Goal: Task Accomplishment & Management: Manage account settings

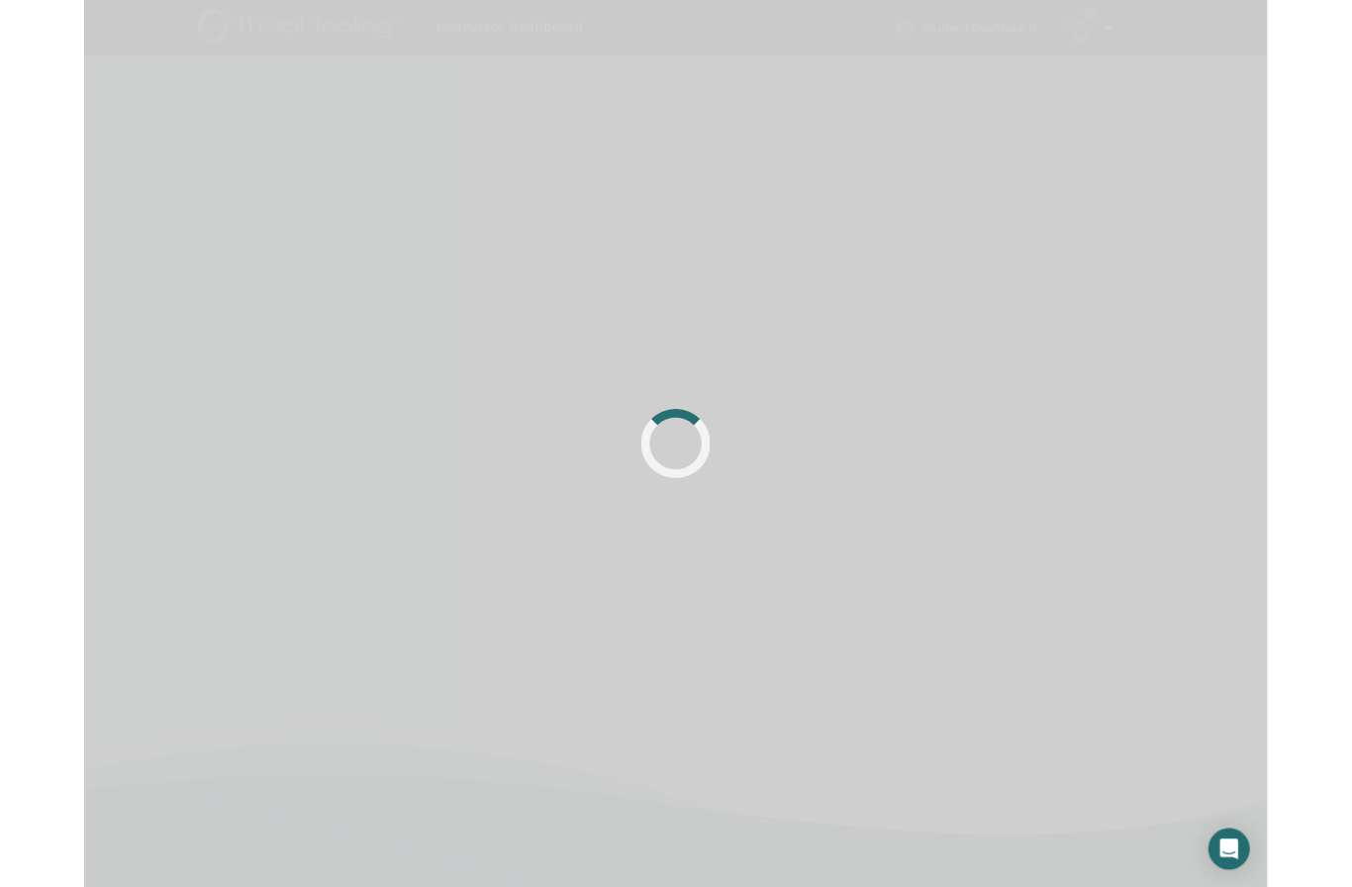
scroll to position [127, 0]
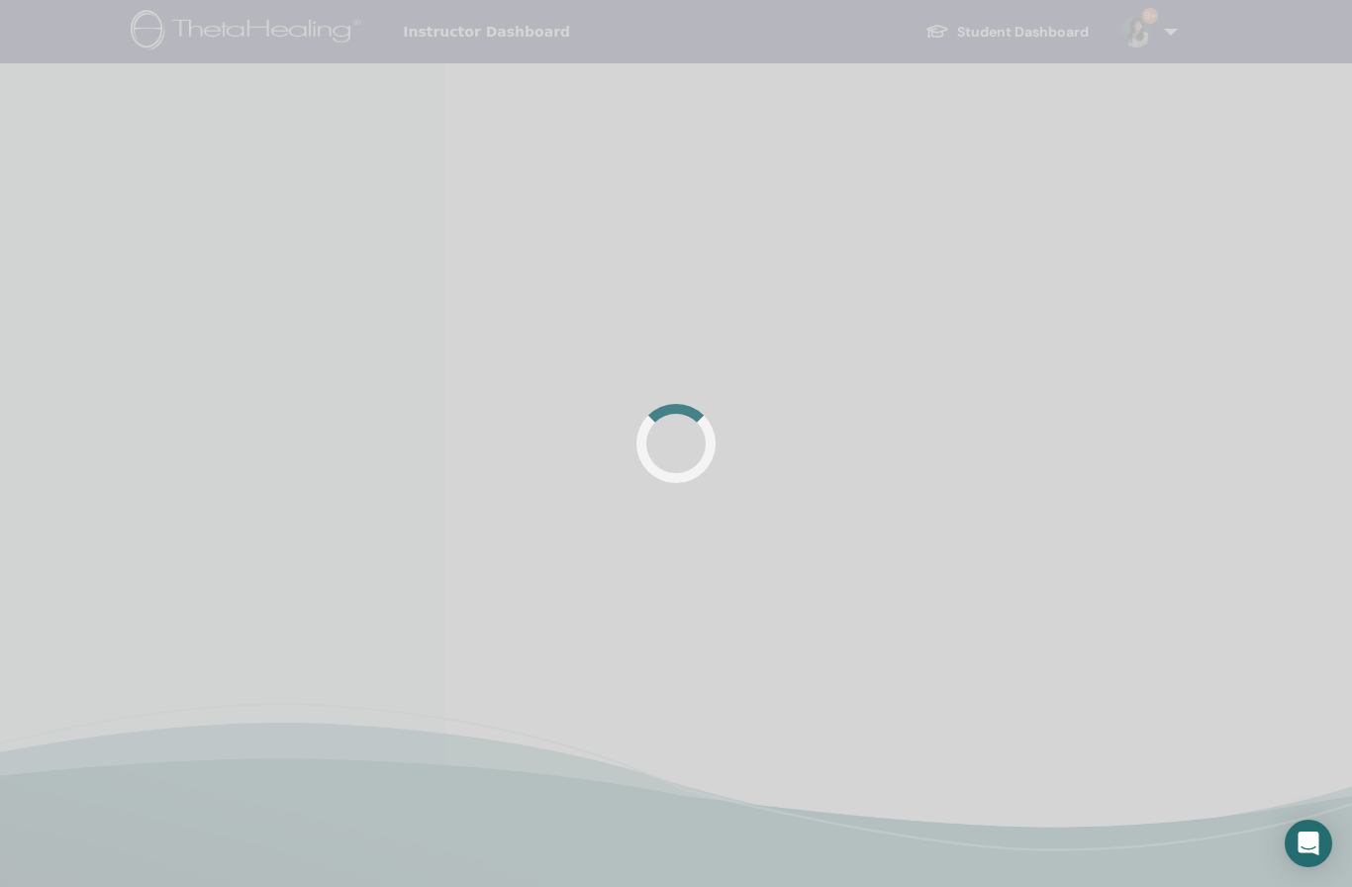
scroll to position [127, 0]
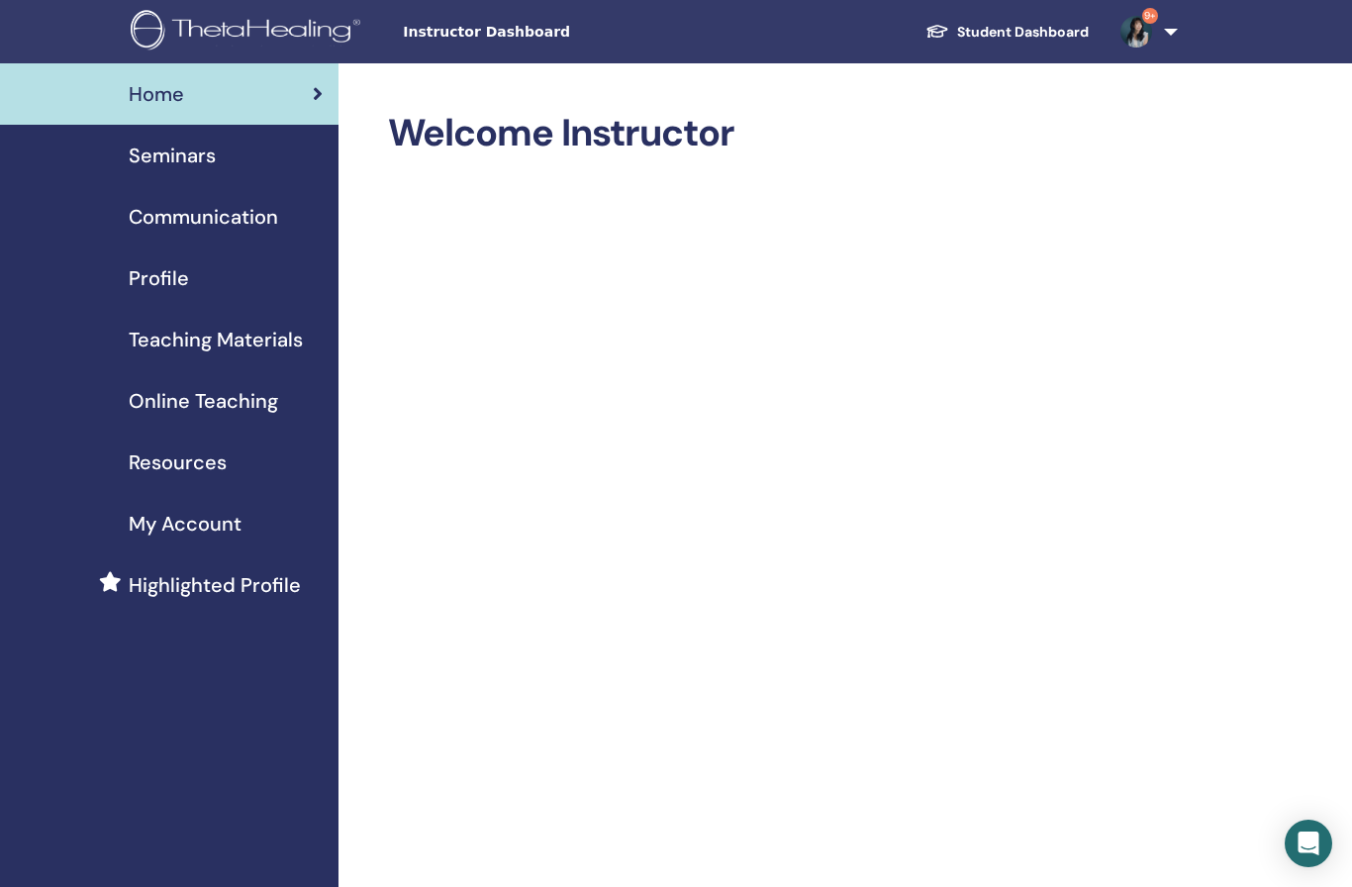
click at [178, 280] on span "Profile" at bounding box center [159, 278] width 60 height 30
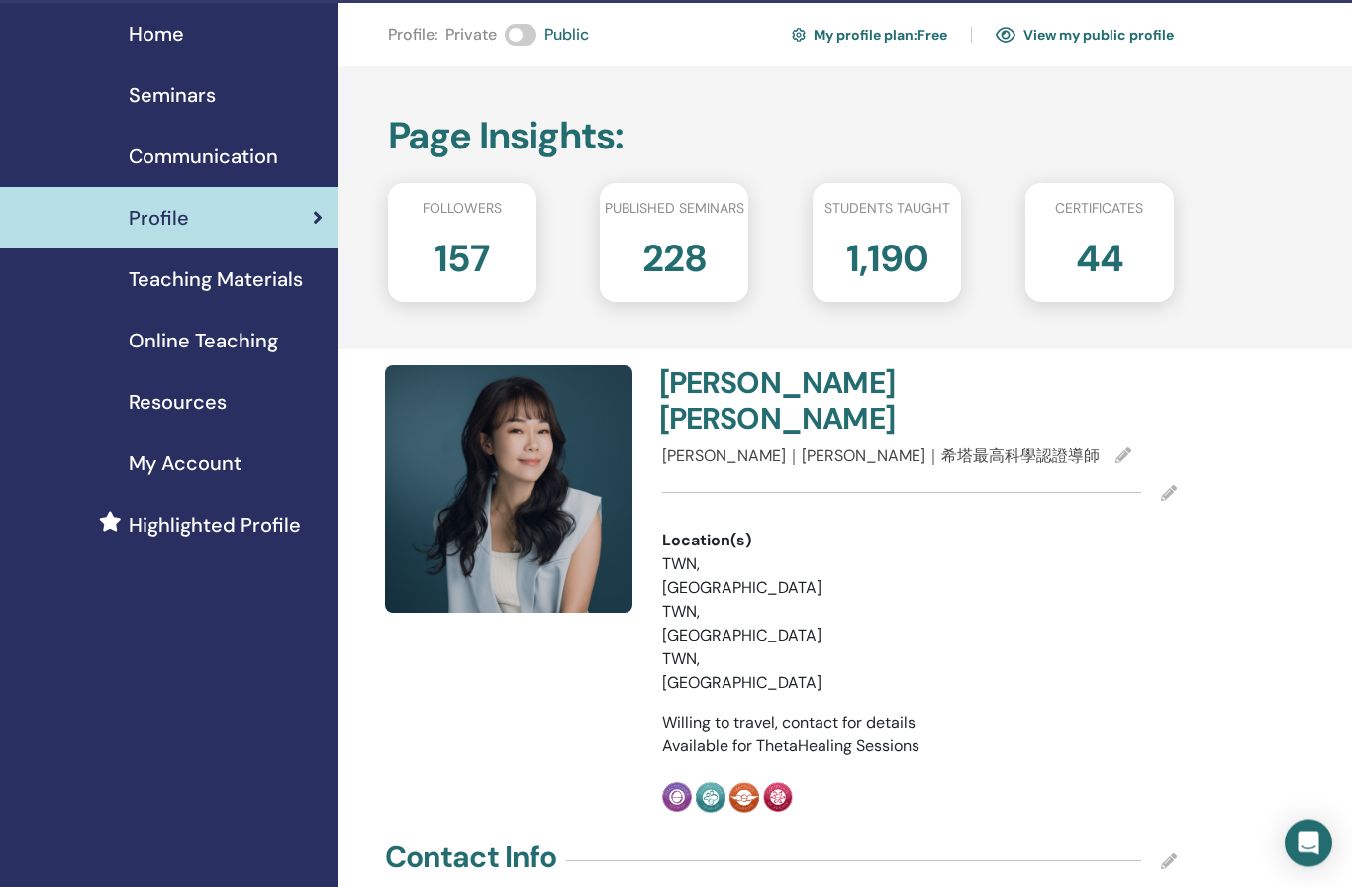
scroll to position [60, 0]
click at [483, 266] on h2 "157" at bounding box center [461, 254] width 54 height 55
click at [459, 241] on h2 "157" at bounding box center [461, 254] width 54 height 55
click at [465, 252] on h2 "157" at bounding box center [461, 254] width 54 height 55
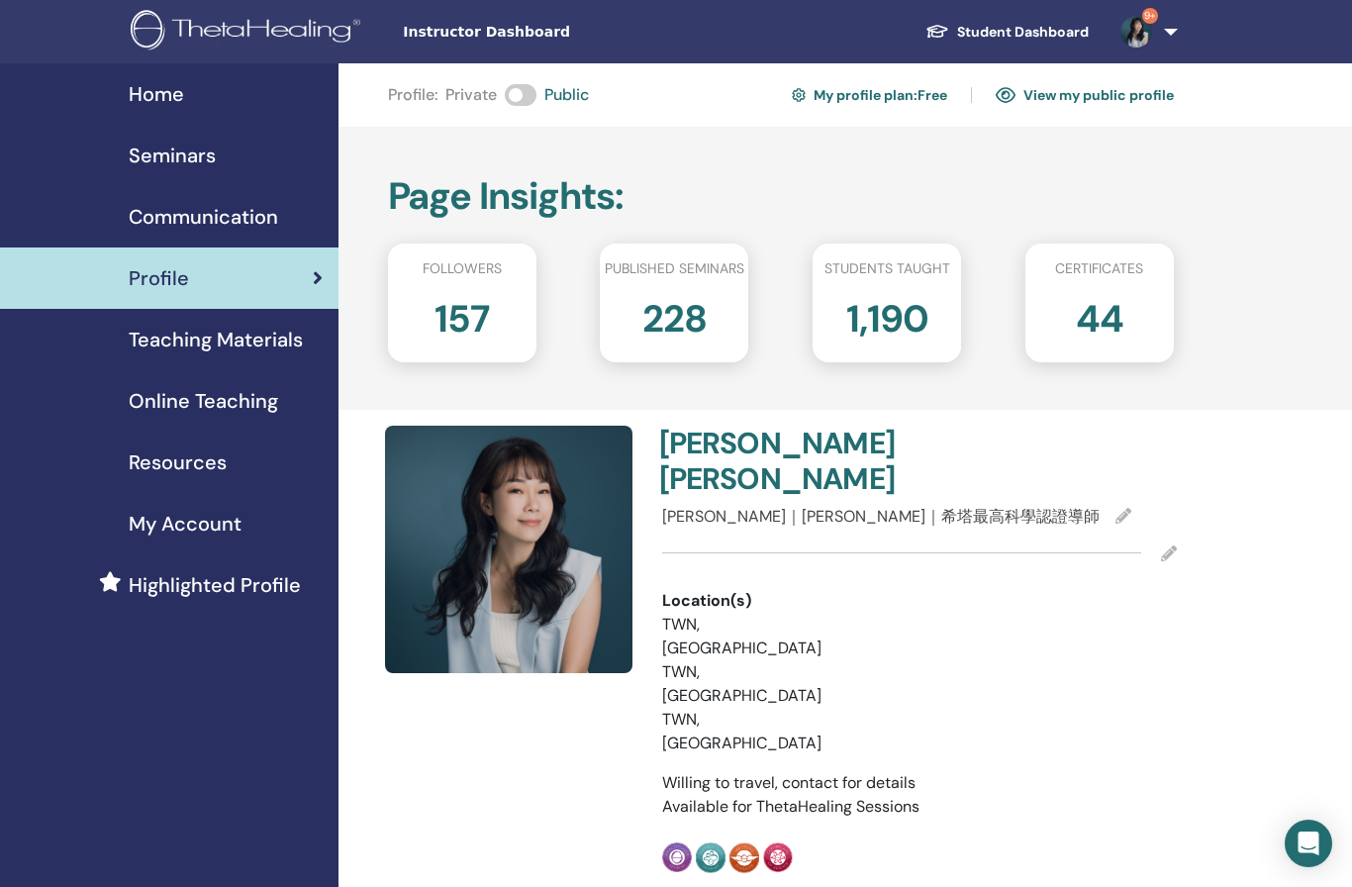
click at [155, 103] on span "Home" at bounding box center [156, 94] width 55 height 30
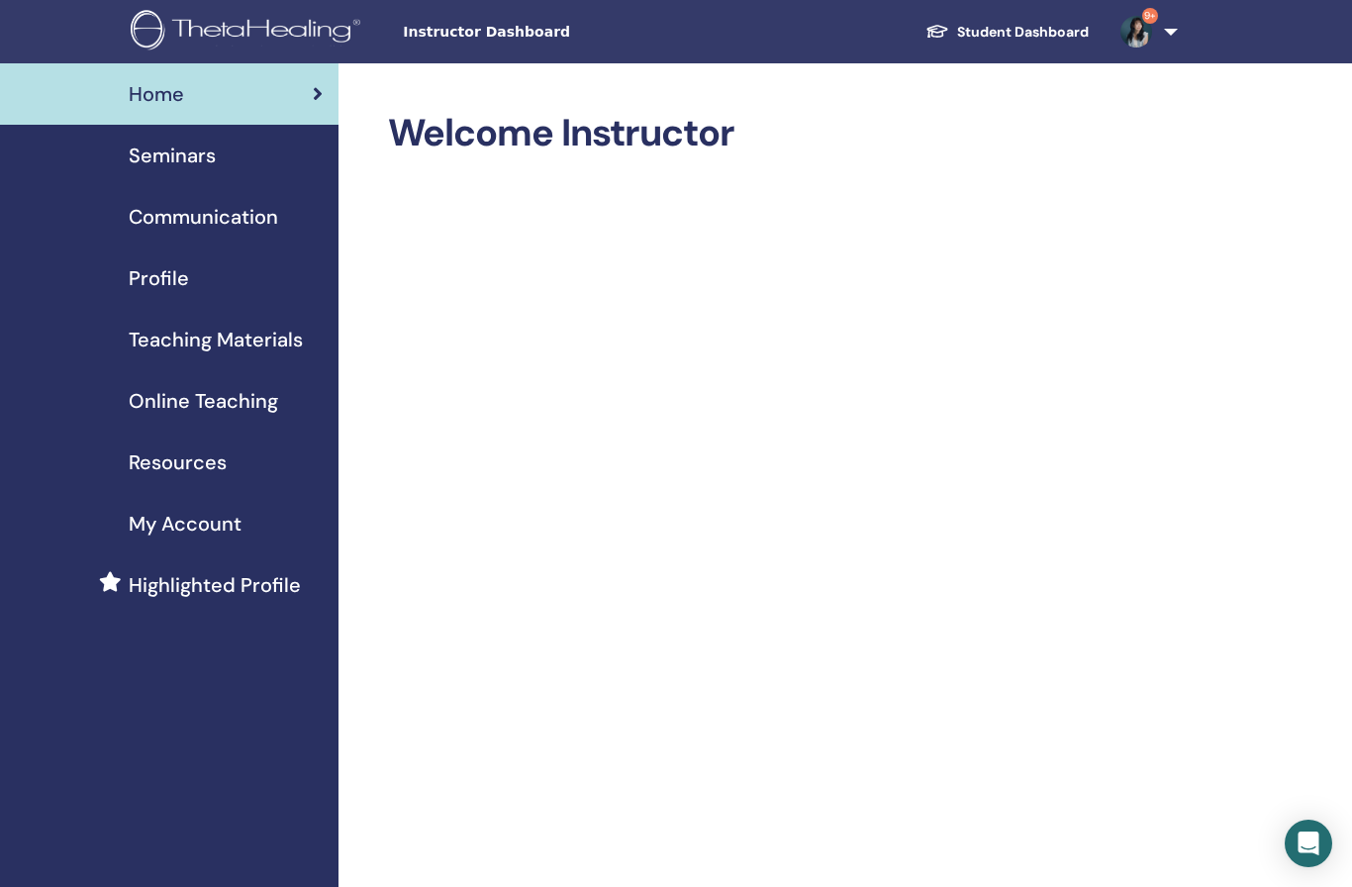
click at [238, 401] on span "Online Teaching" at bounding box center [203, 401] width 149 height 30
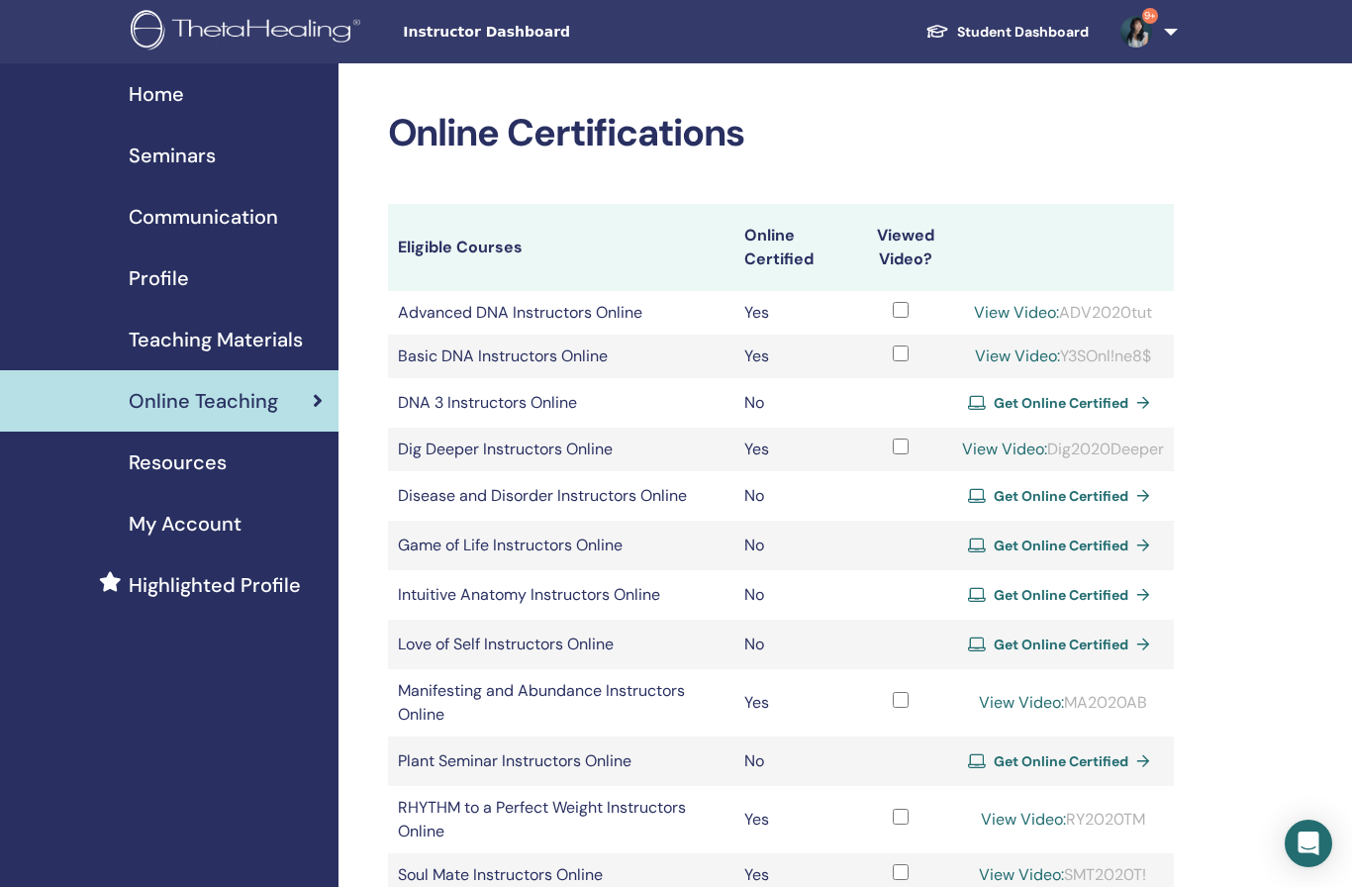
click at [190, 529] on span "My Account" at bounding box center [185, 524] width 113 height 30
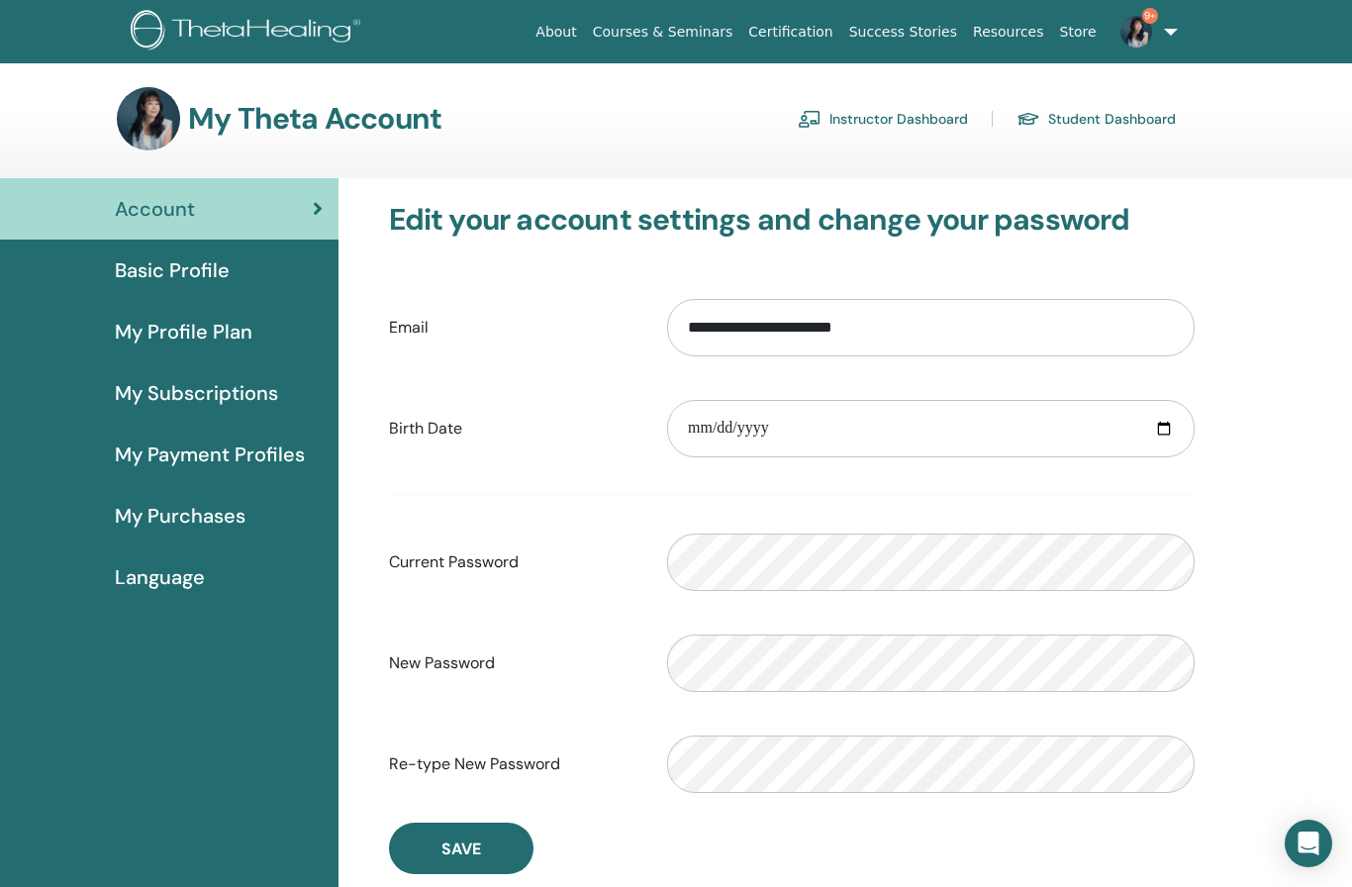
click at [1109, 129] on link "Student Dashboard" at bounding box center [1095, 119] width 159 height 32
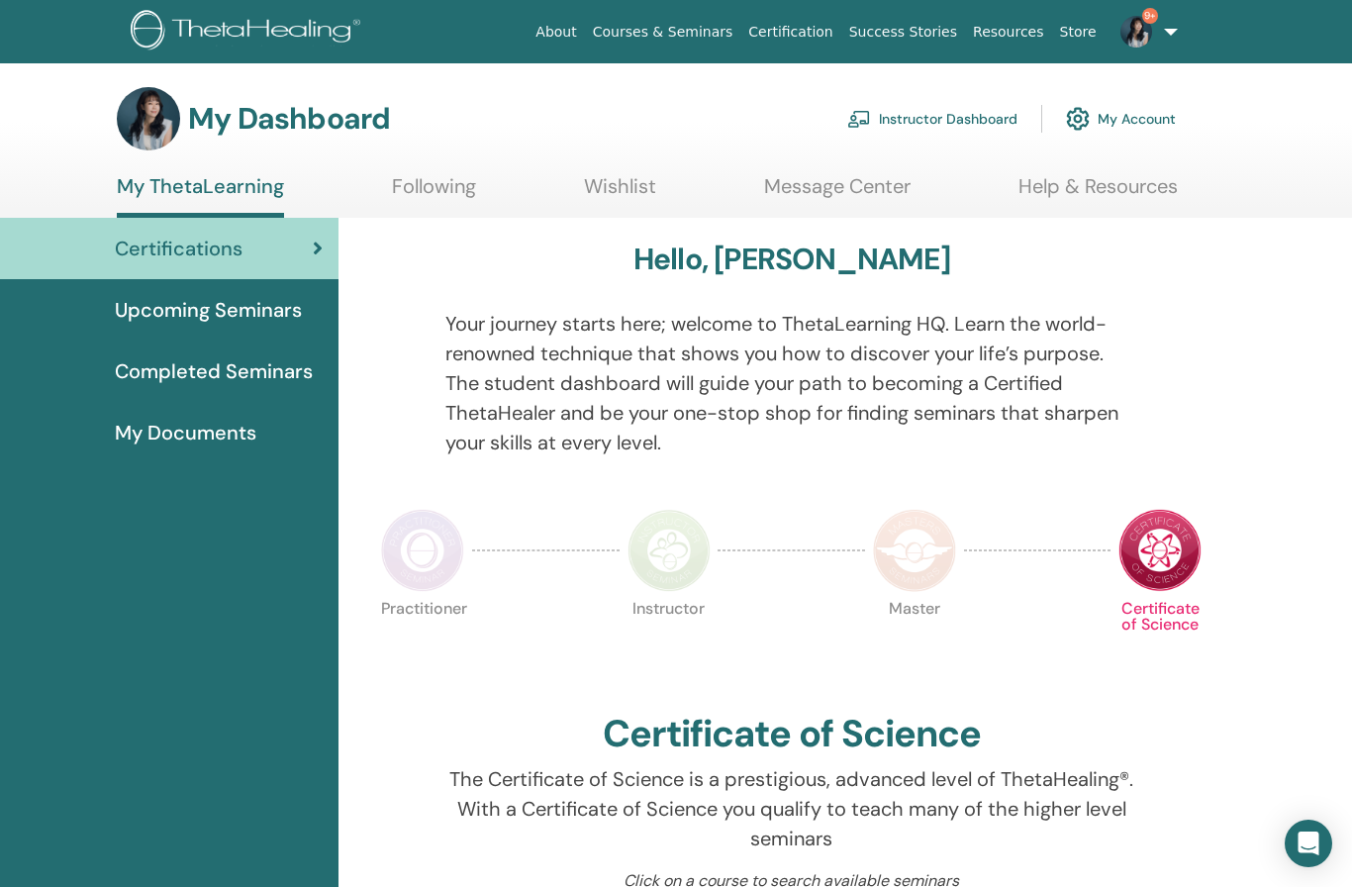
click at [443, 191] on link "Following" at bounding box center [434, 193] width 84 height 39
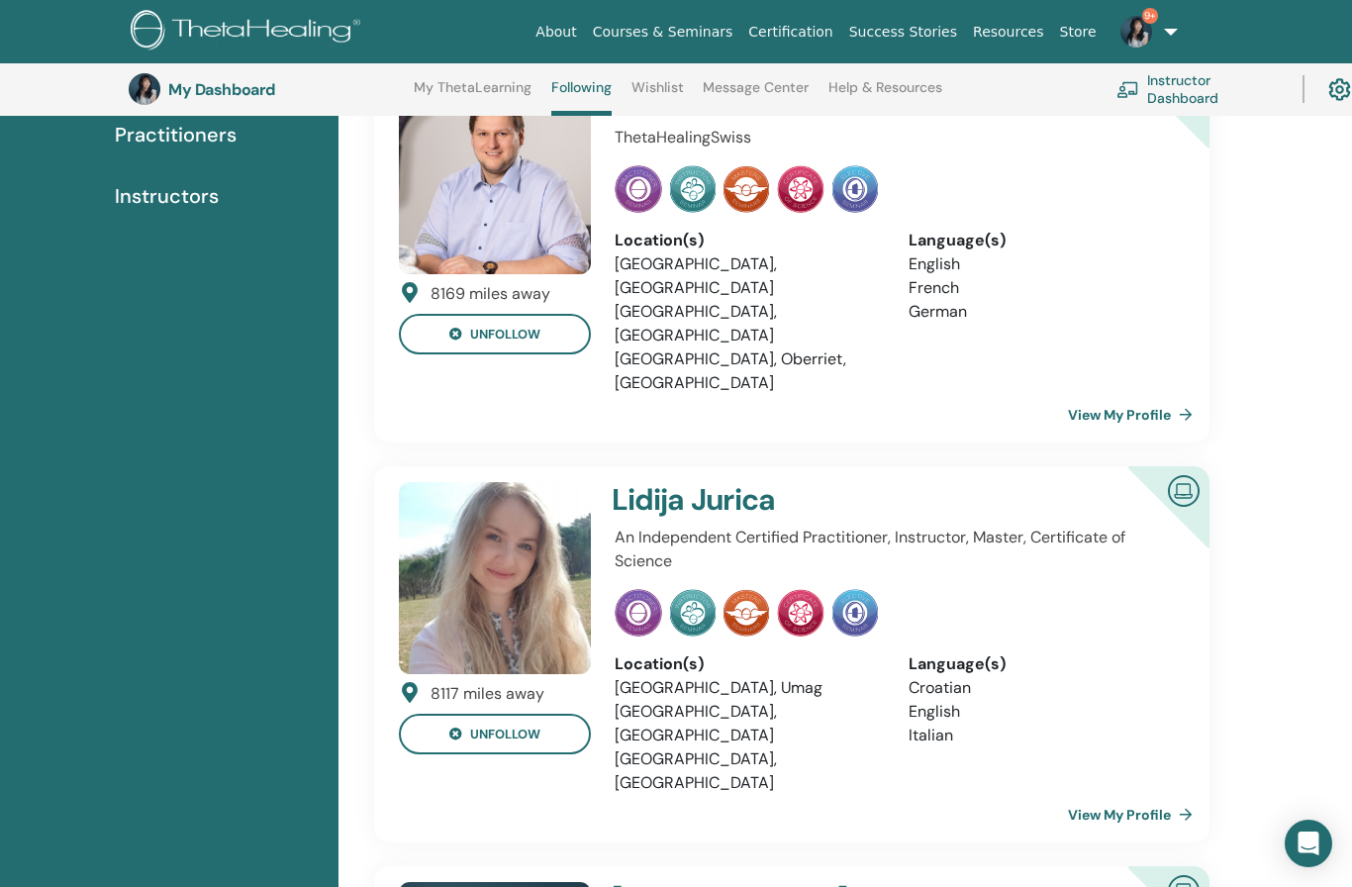
scroll to position [229, 0]
click at [711, 481] on h4 "Lidija Jurica" at bounding box center [844, 499] width 466 height 36
click at [805, 481] on div "Lidija Jurica" at bounding box center [845, 503] width 490 height 44
click at [721, 481] on h4 "Lidija Jurica" at bounding box center [844, 499] width 466 height 36
click at [724, 685] on div "Lidija Jurica An Independent Certified Practitioner, Instructor, Master, Certif…" at bounding box center [894, 653] width 583 height 344
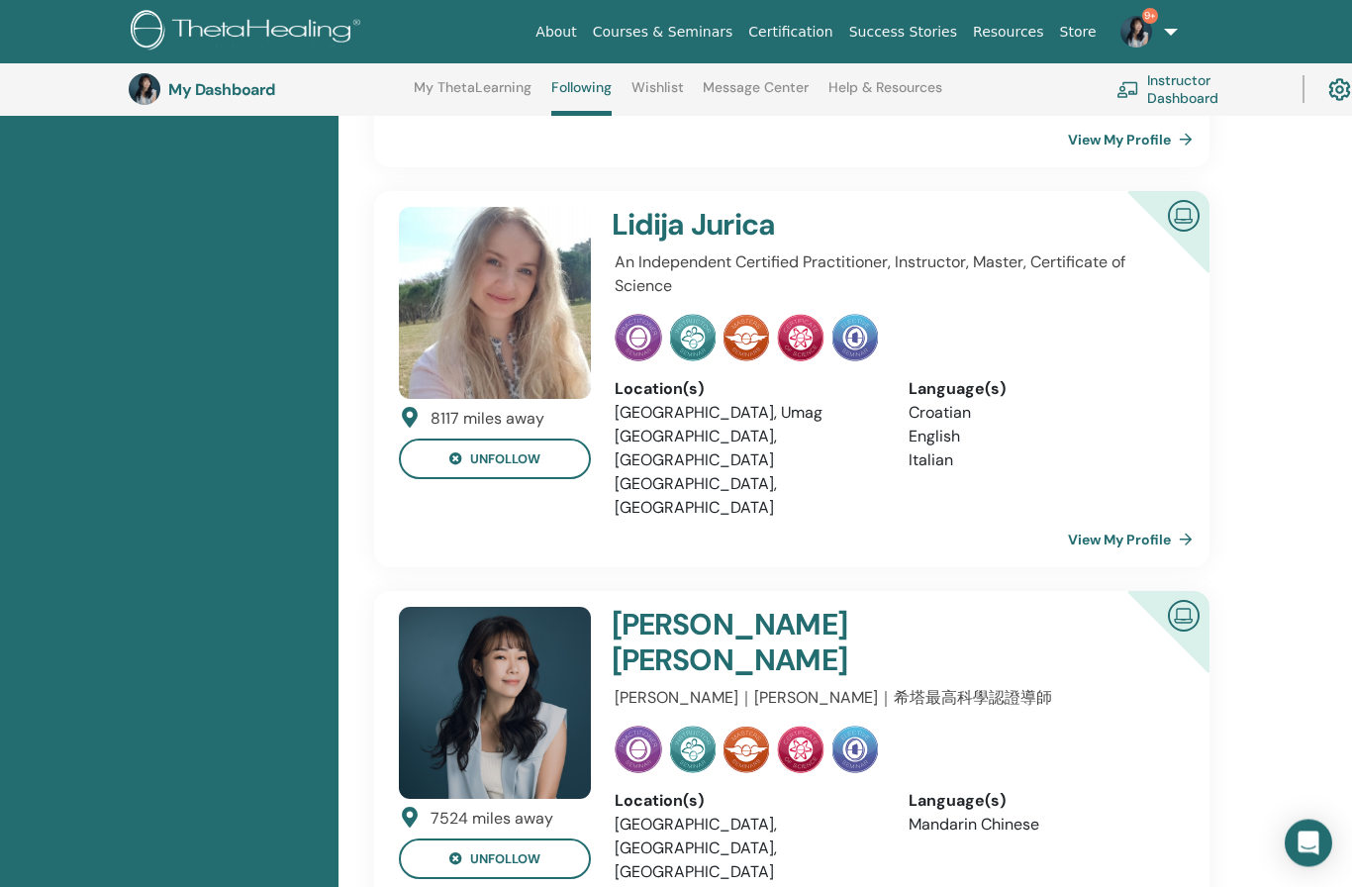
scroll to position [493, 0]
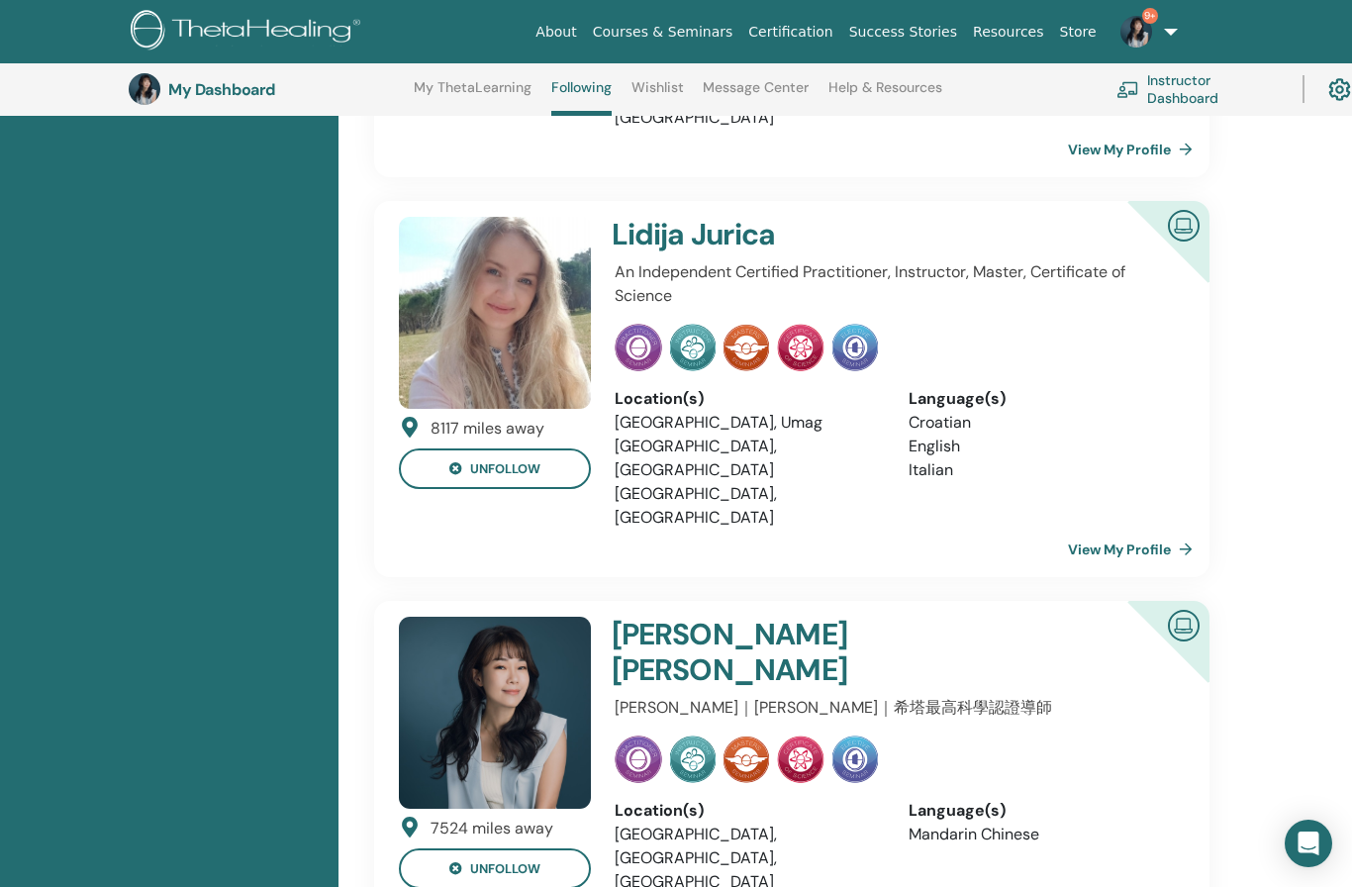
click at [1162, 529] on link "View My Profile" at bounding box center [1134, 549] width 133 height 40
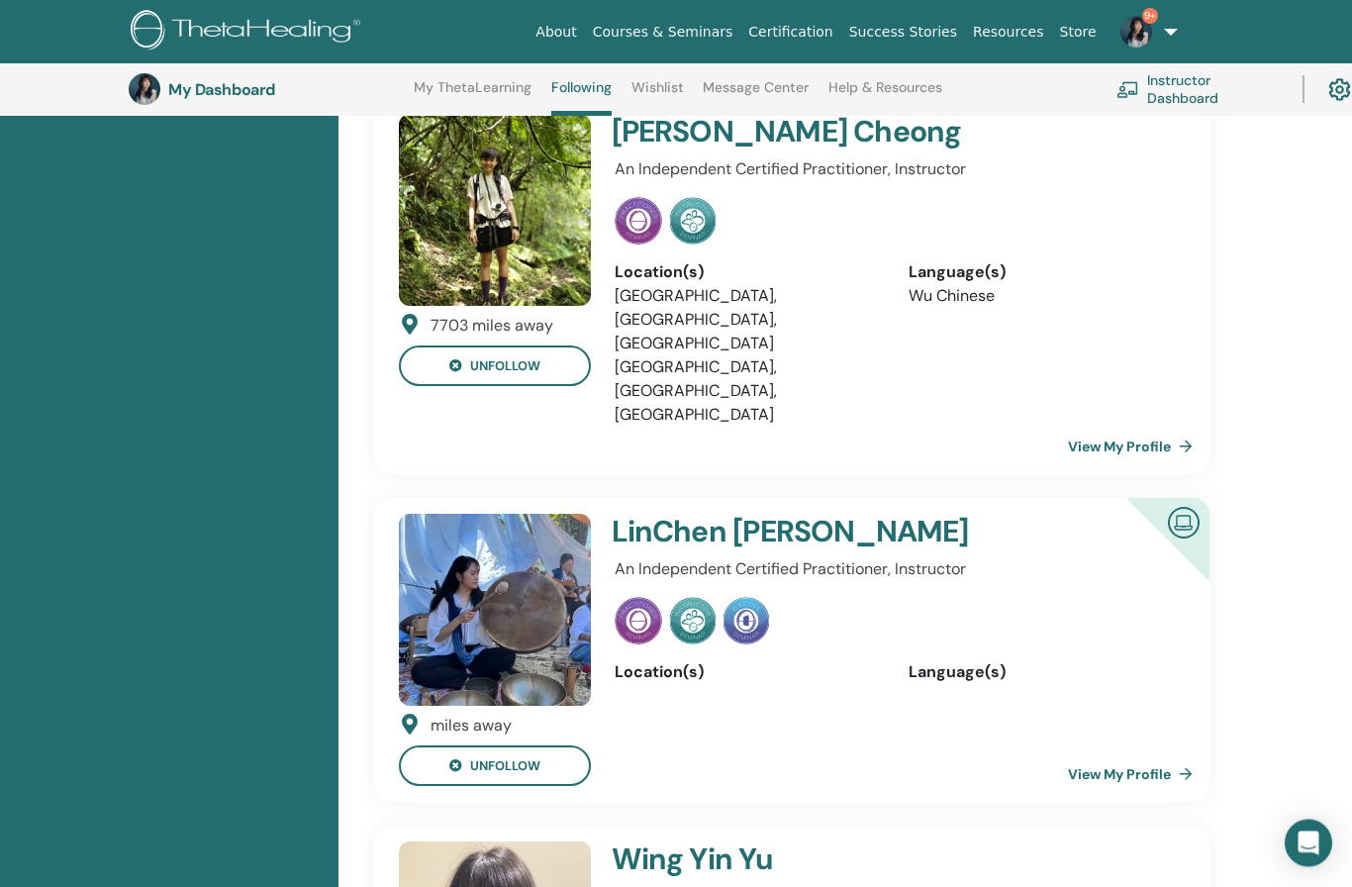
scroll to position [3315, 0]
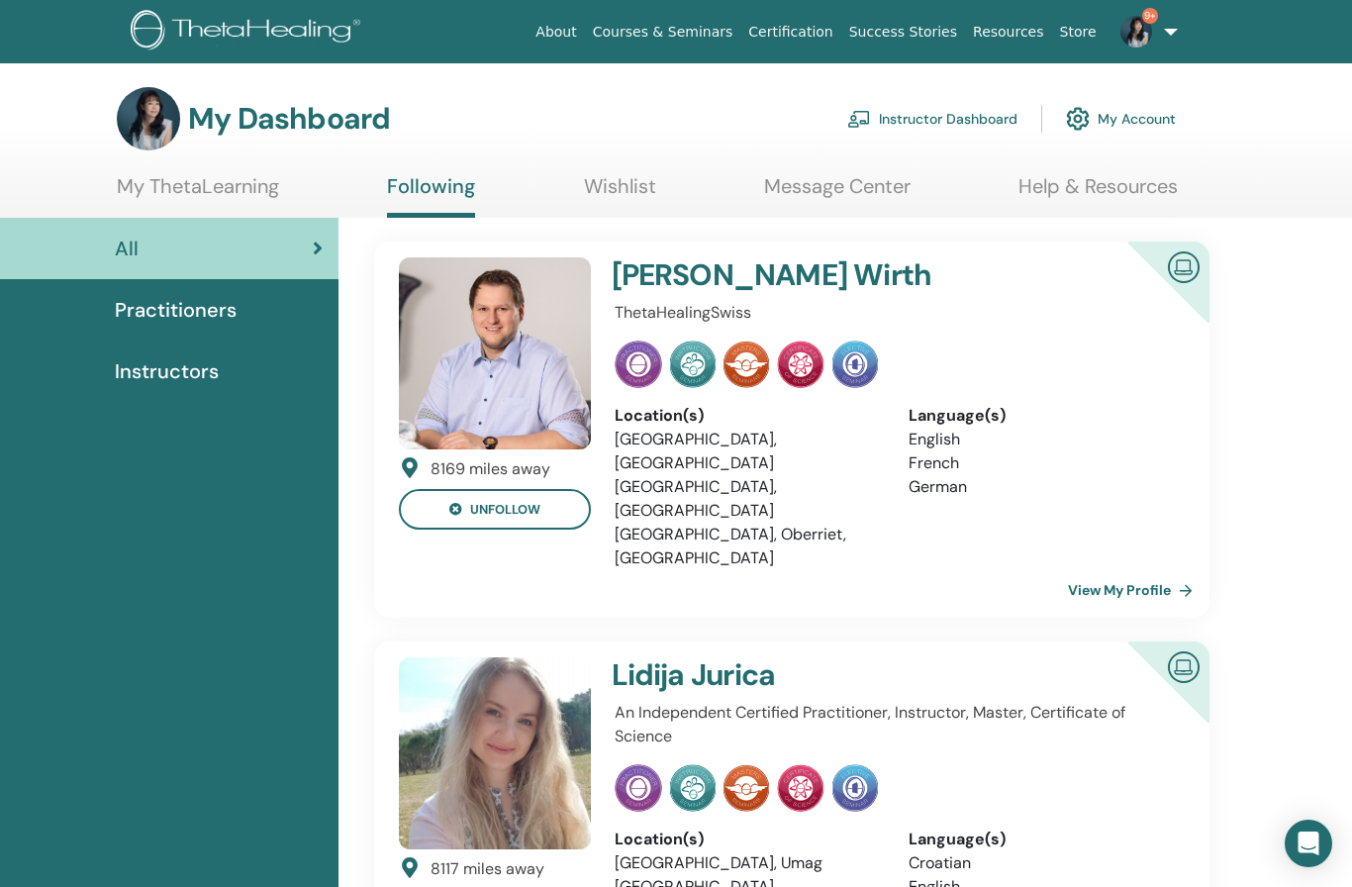
click at [1139, 125] on link "My Account" at bounding box center [1121, 119] width 110 height 44
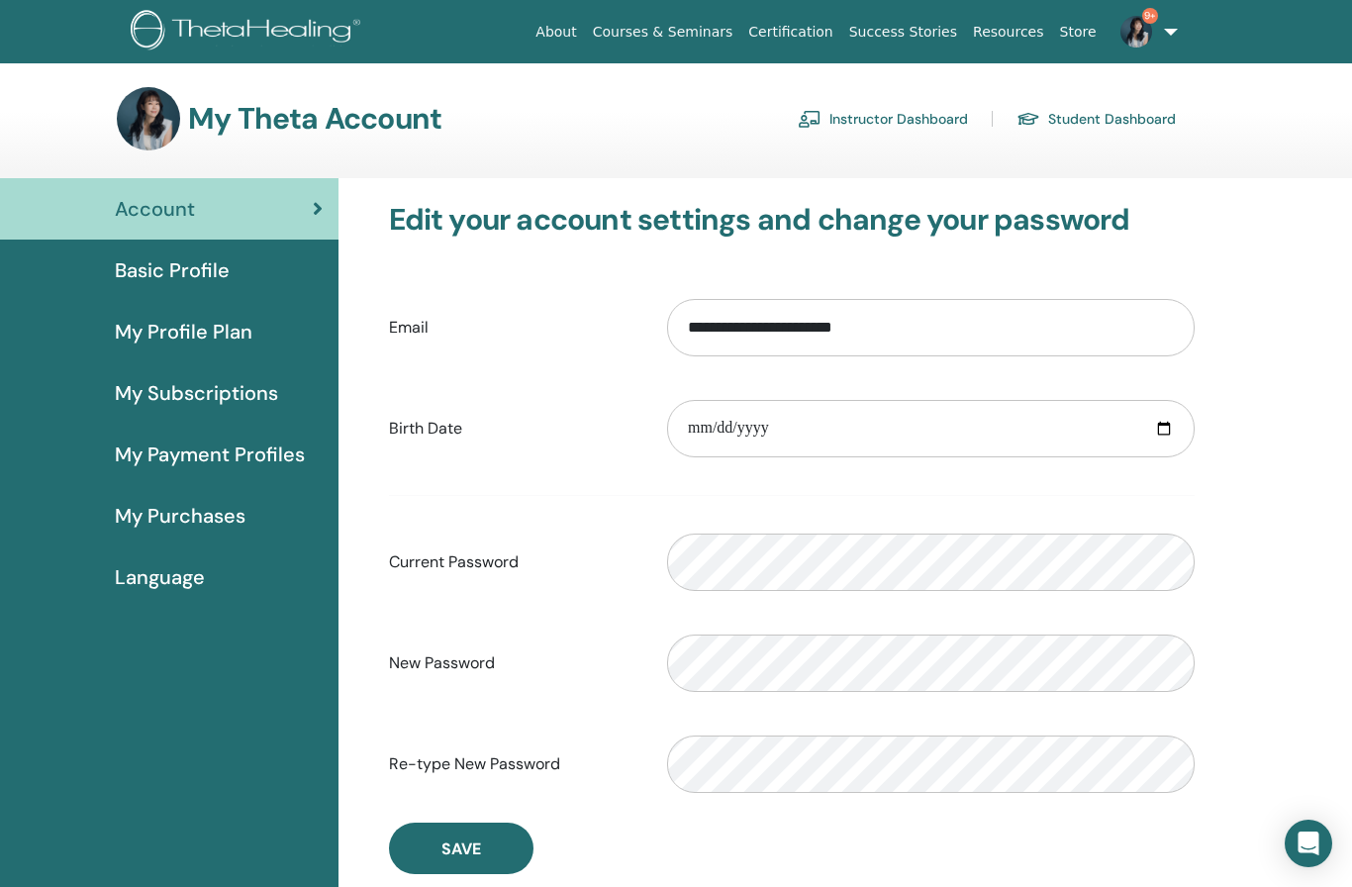
click at [189, 278] on span "Basic Profile" at bounding box center [172, 270] width 115 height 30
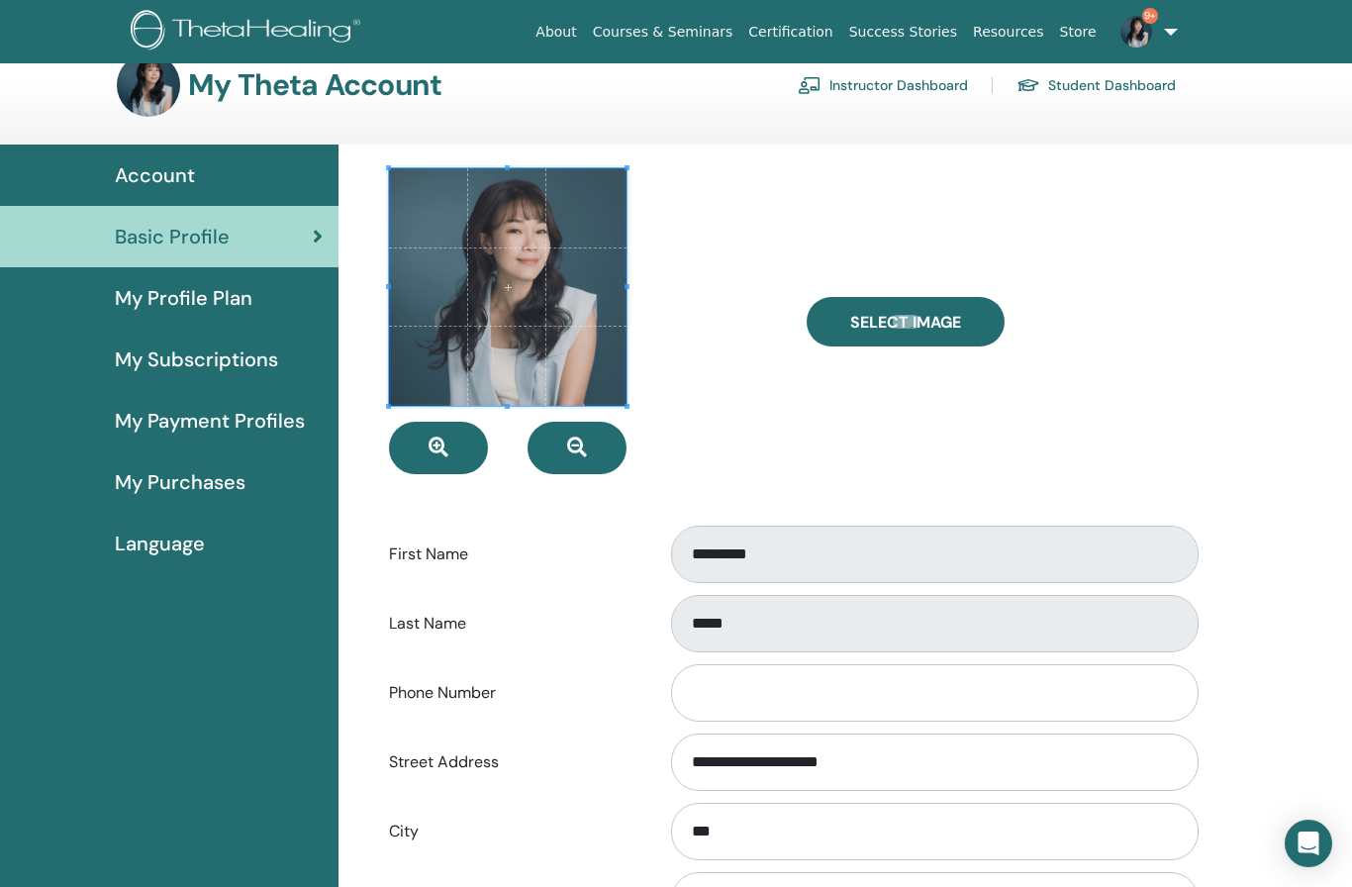
scroll to position [25, 0]
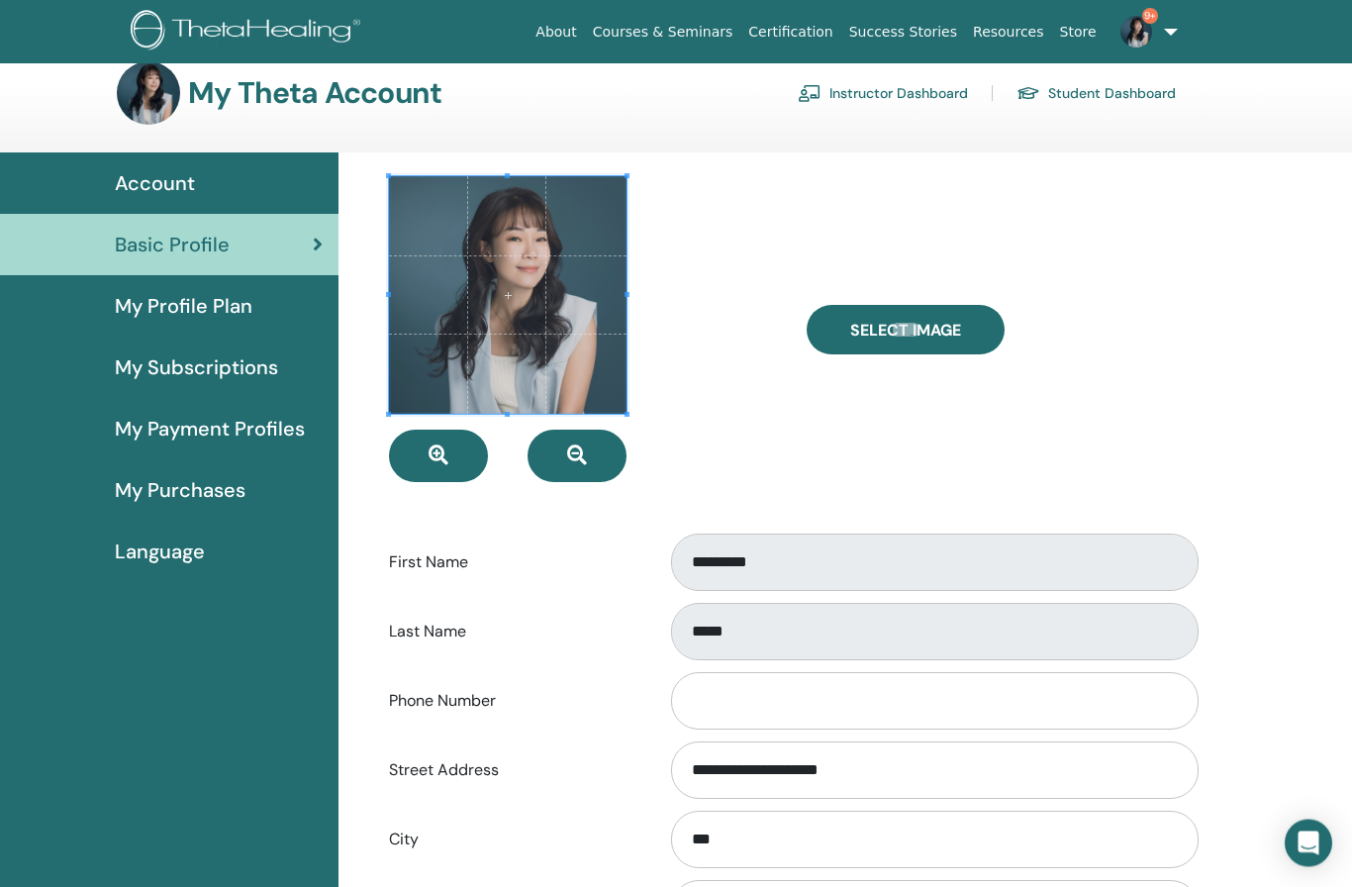
click at [211, 302] on span "My Profile Plan" at bounding box center [184, 307] width 138 height 30
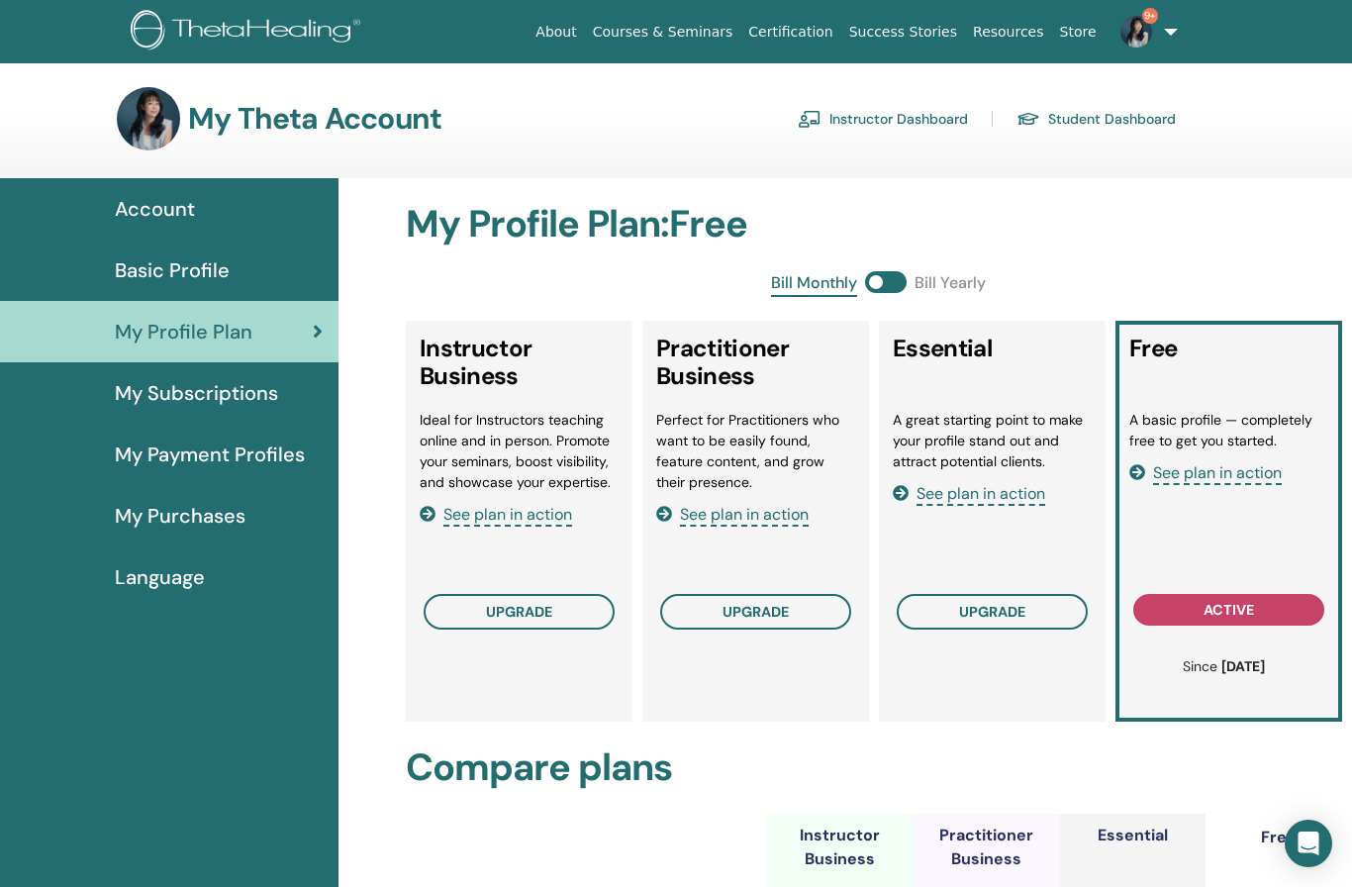
click at [206, 389] on span "My Subscriptions" at bounding box center [196, 393] width 163 height 30
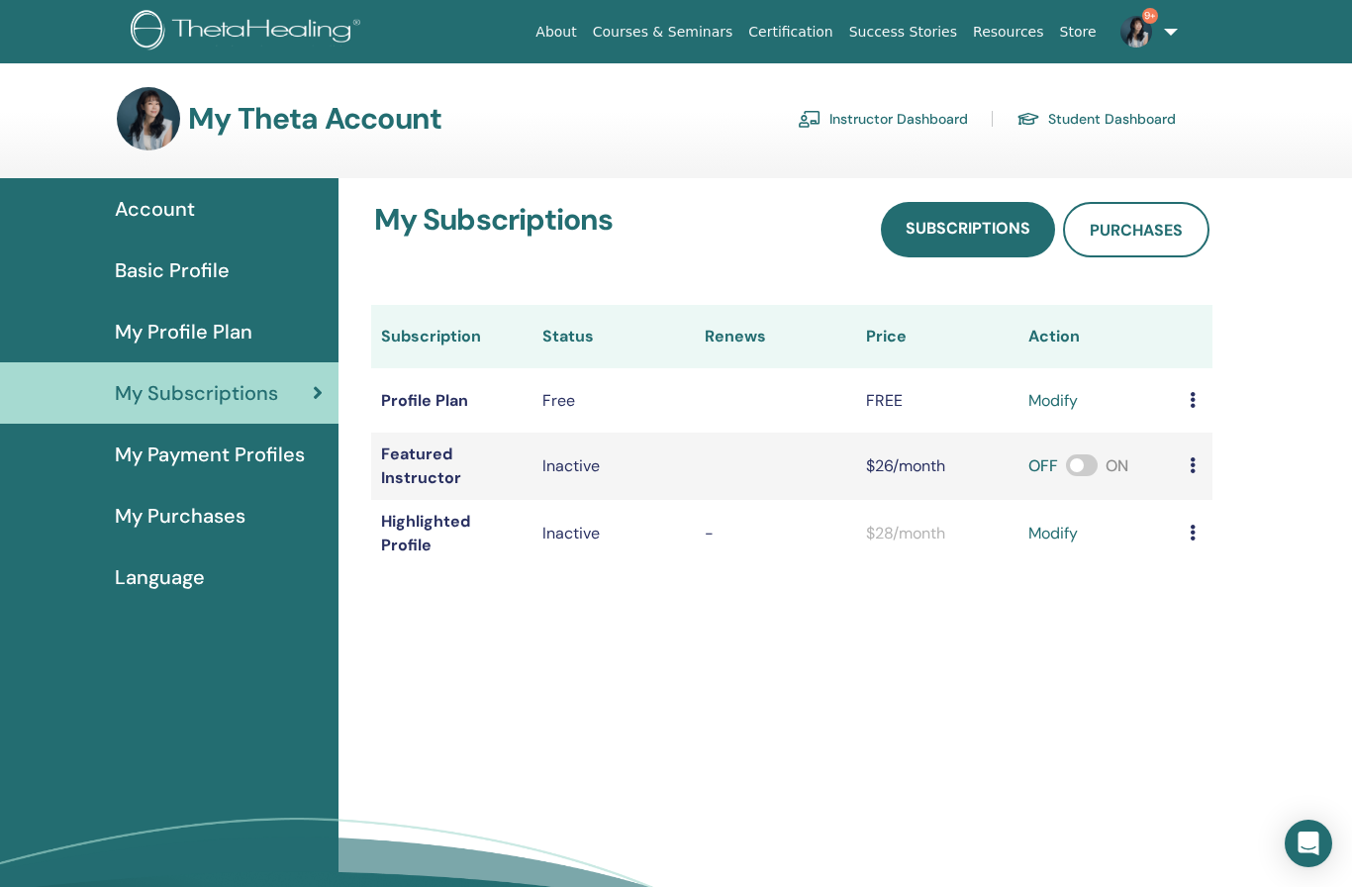
click at [235, 464] on span "My Payment Profiles" at bounding box center [210, 454] width 190 height 30
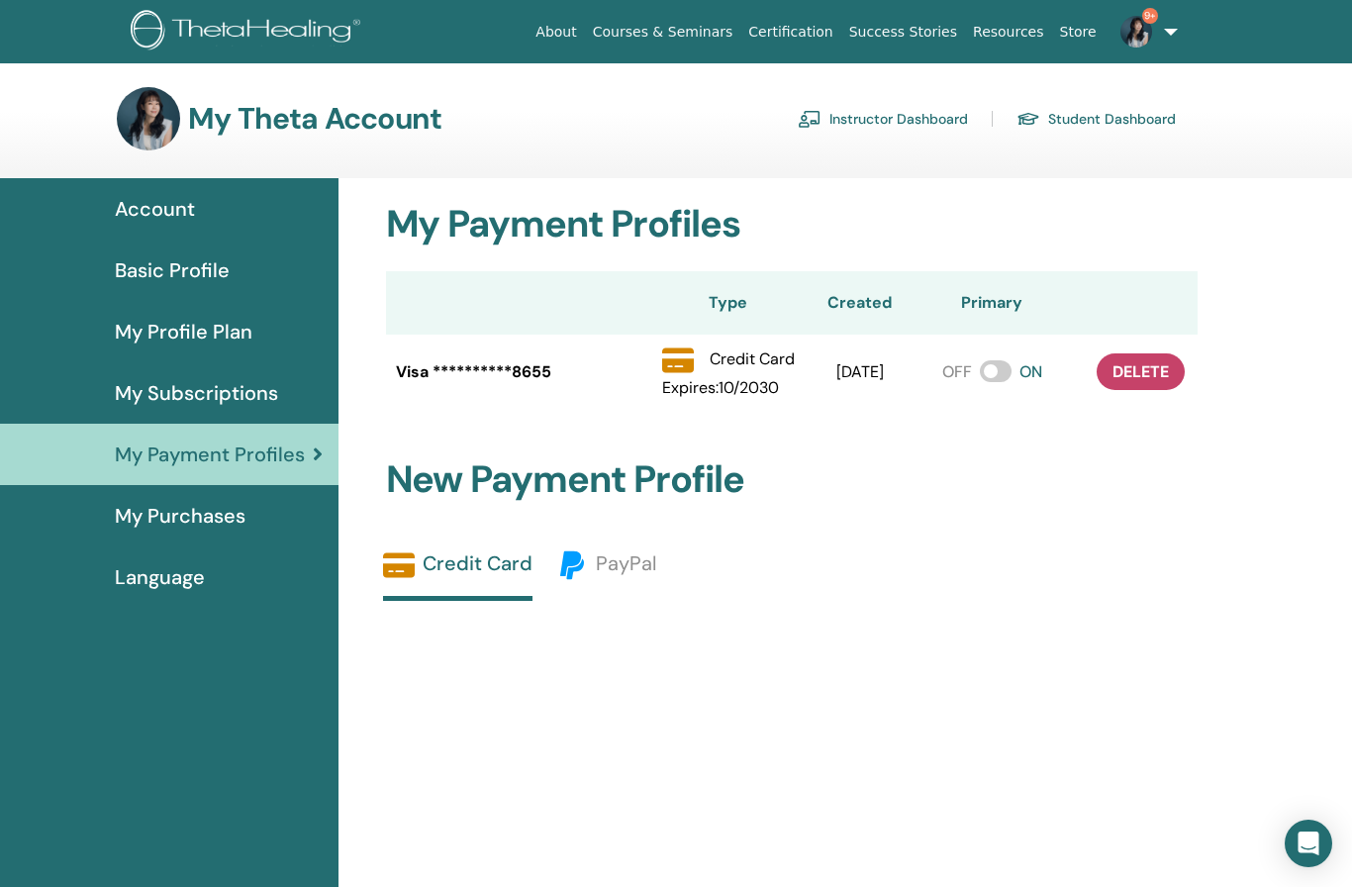
click at [206, 524] on span "My Purchases" at bounding box center [180, 516] width 131 height 30
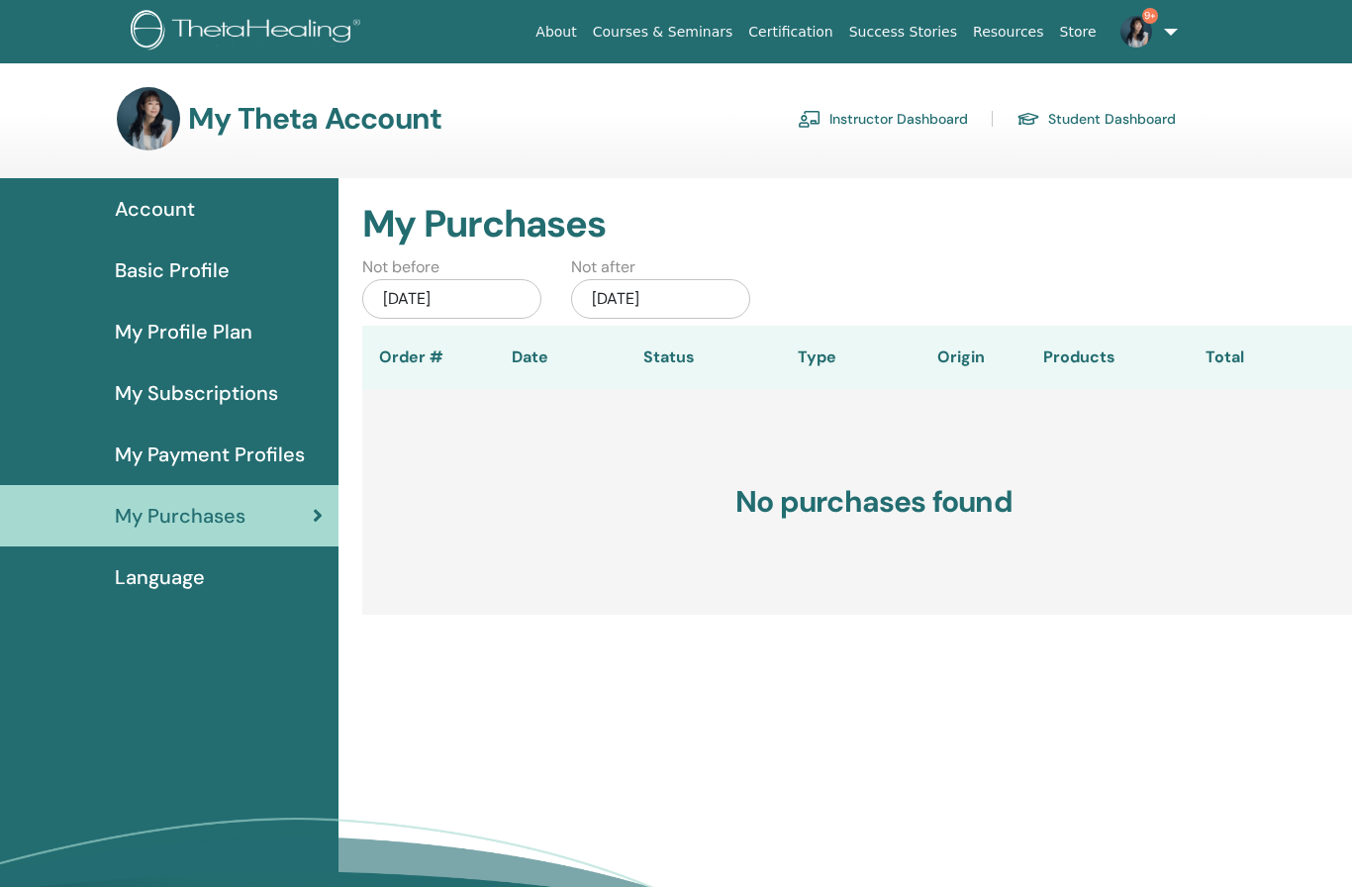
click at [172, 578] on span "Language" at bounding box center [160, 577] width 90 height 30
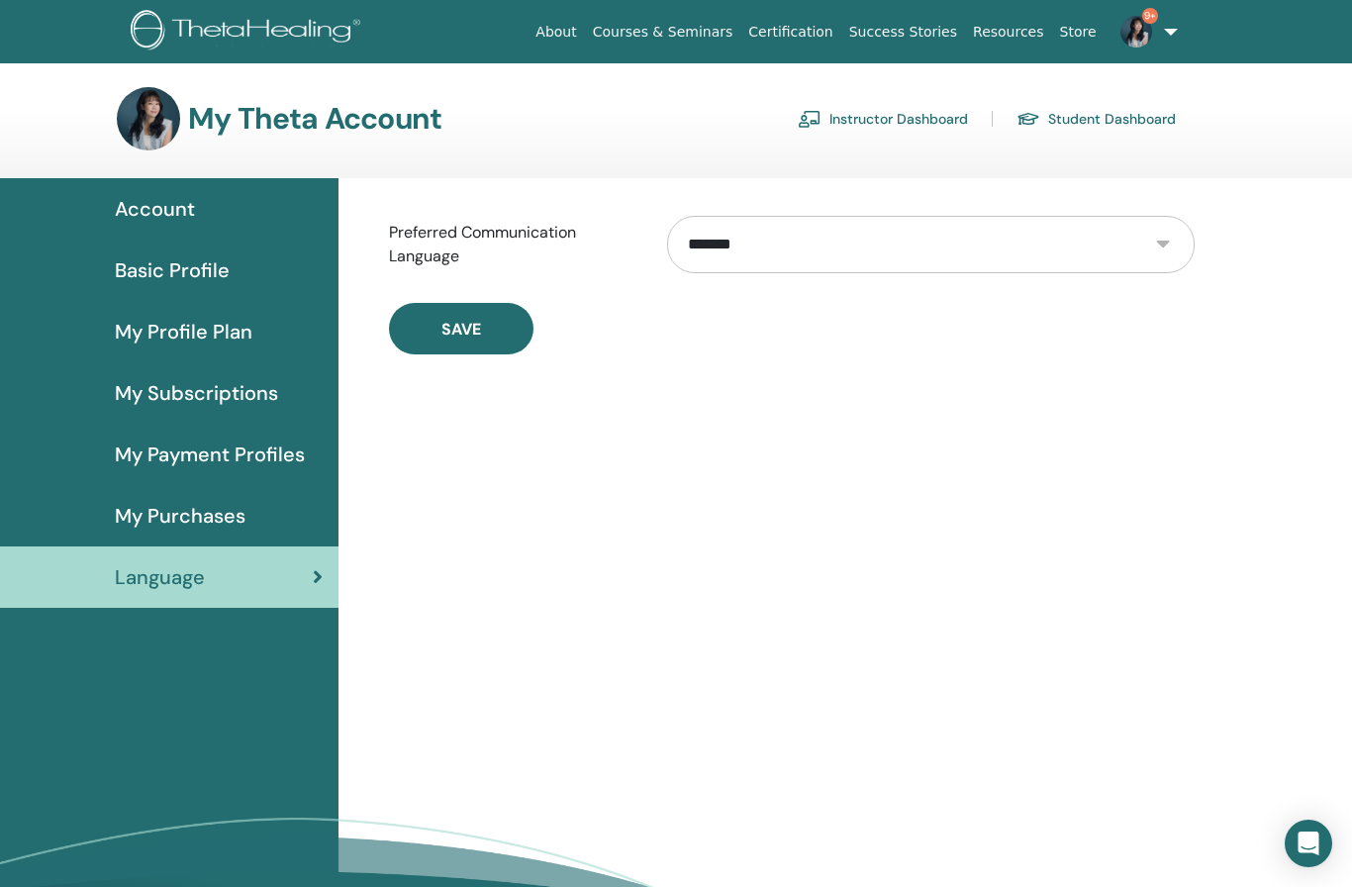
click at [804, 245] on select "**********" at bounding box center [930, 244] width 527 height 57
select select "***"
click at [491, 329] on button "Save" at bounding box center [461, 328] width 144 height 51
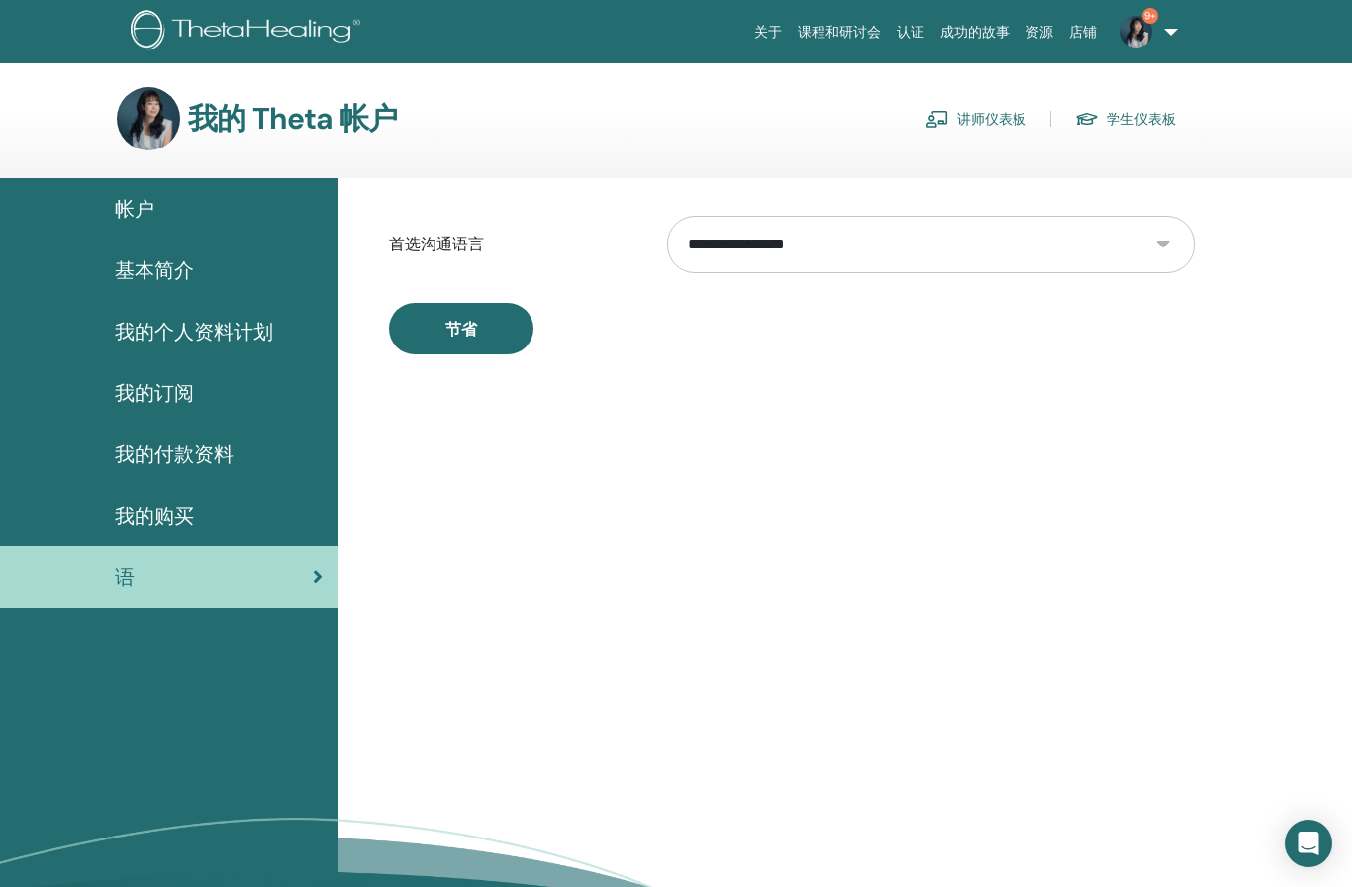
click at [829, 252] on select "**********" at bounding box center [930, 244] width 527 height 57
select select "***"
click at [478, 330] on button "节省" at bounding box center [461, 328] width 144 height 51
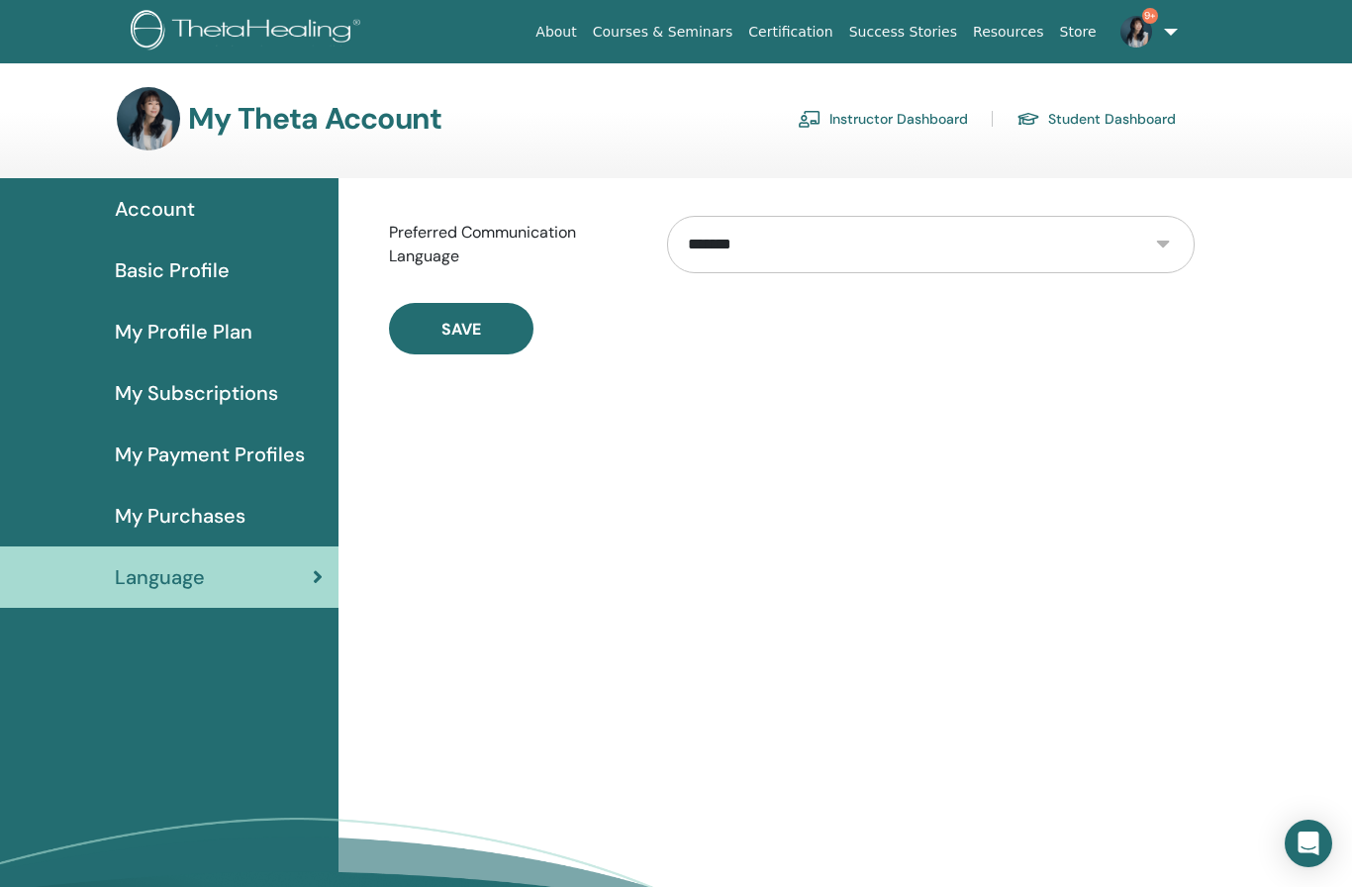
click at [916, 112] on link "Instructor Dashboard" at bounding box center [883, 119] width 170 height 32
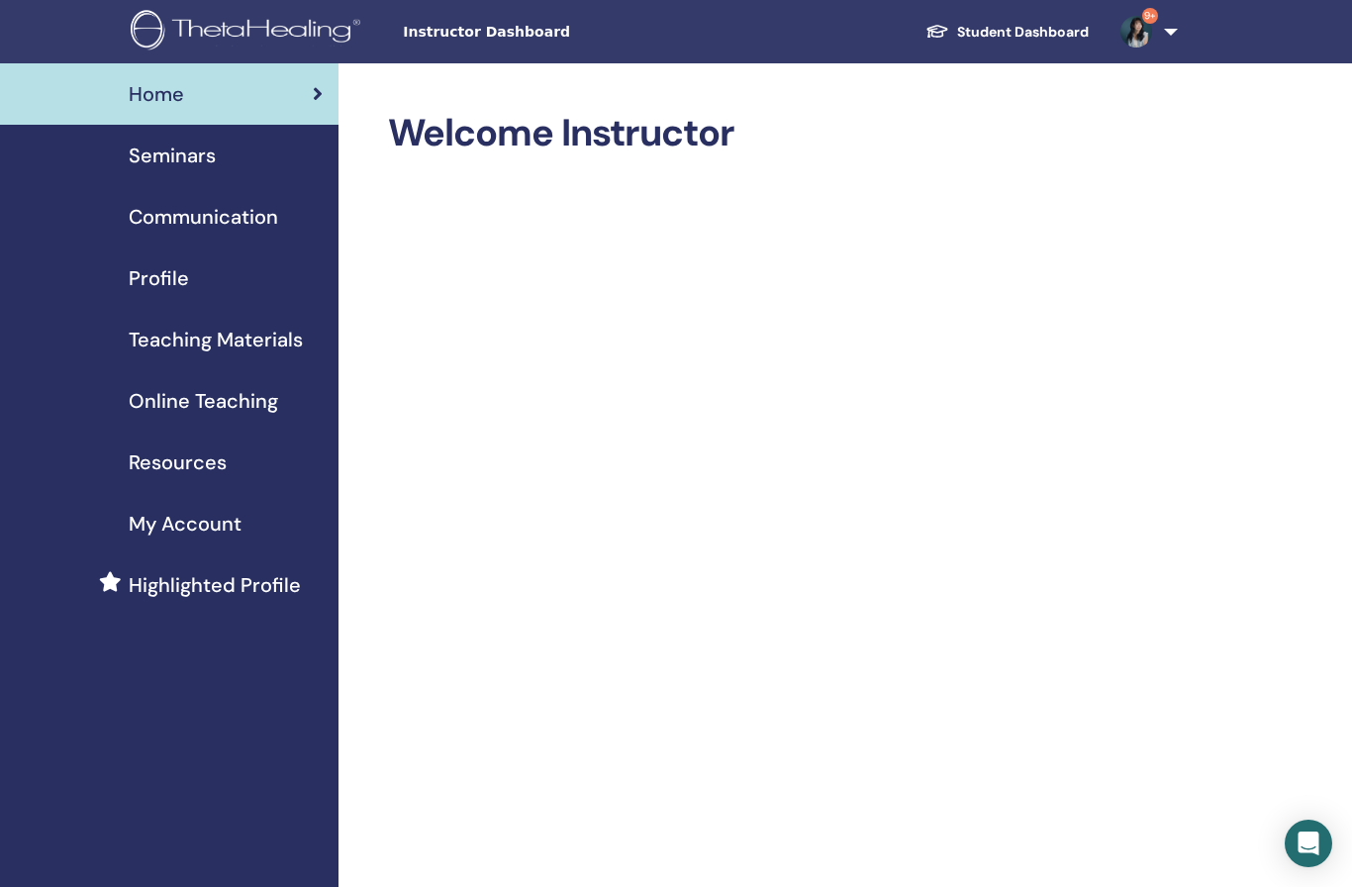
click at [175, 274] on span "Profile" at bounding box center [159, 278] width 60 height 30
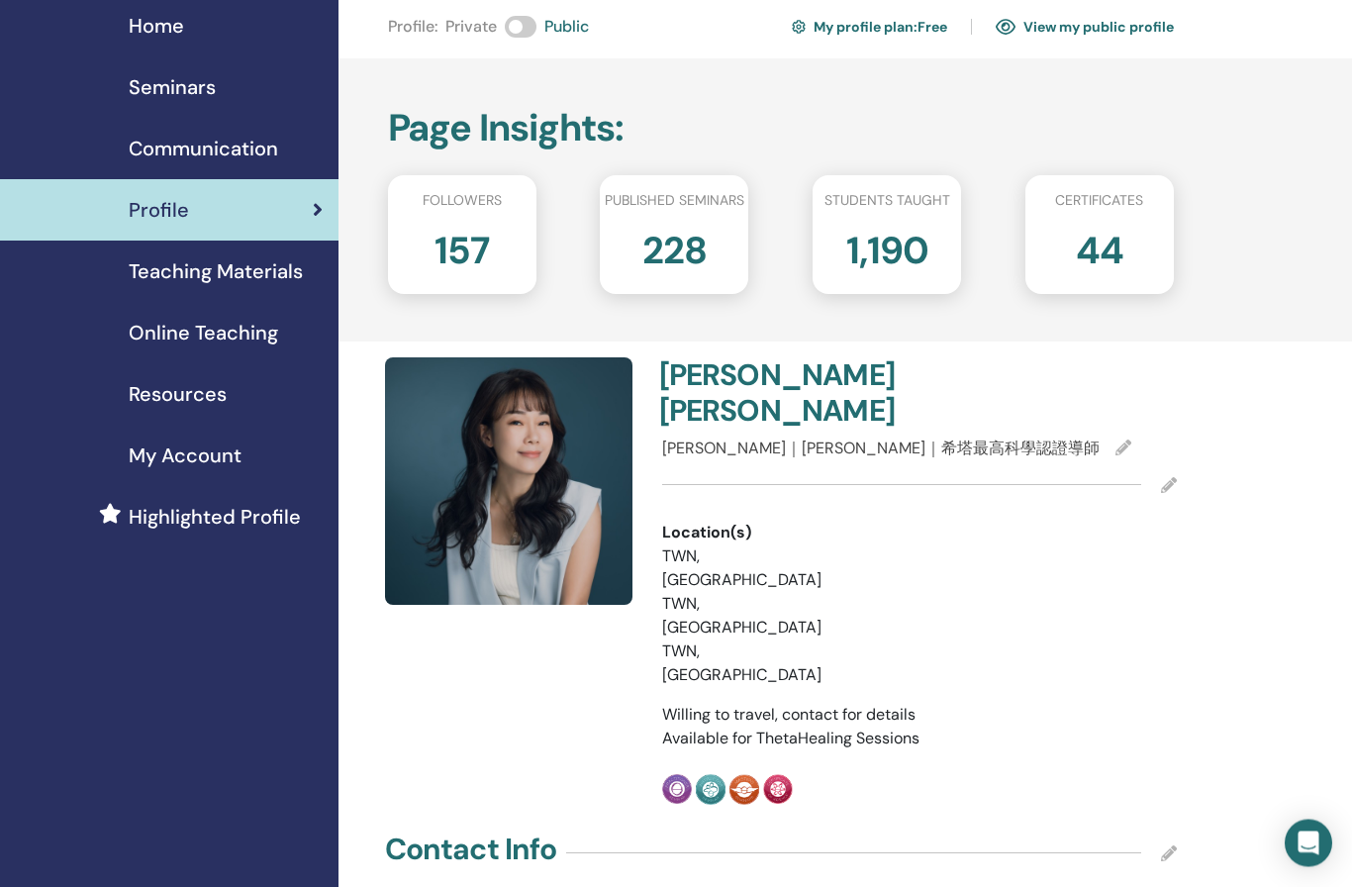
scroll to position [7, 0]
